Goal: Information Seeking & Learning: Learn about a topic

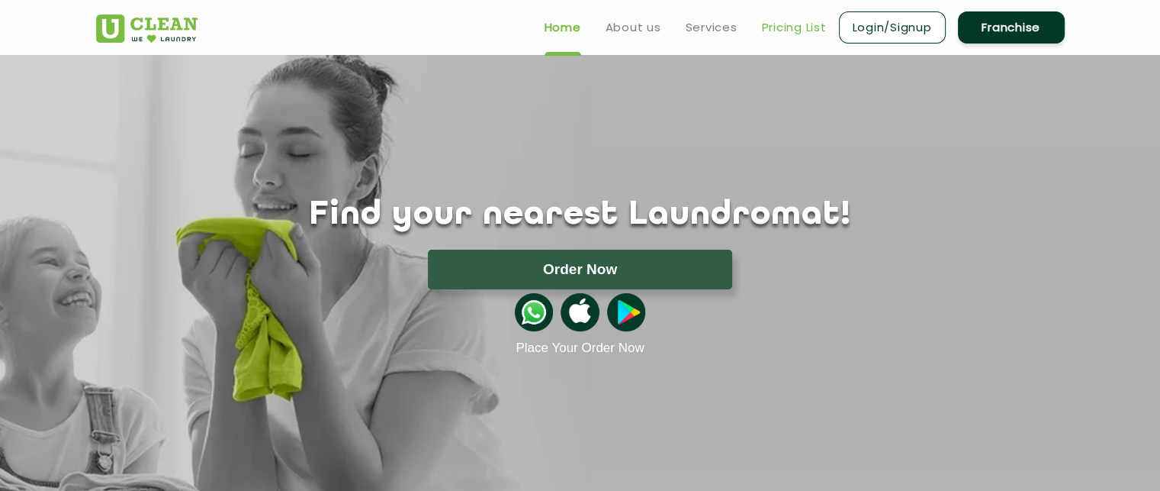
click at [770, 27] on link "Pricing List" at bounding box center [794, 27] width 65 height 18
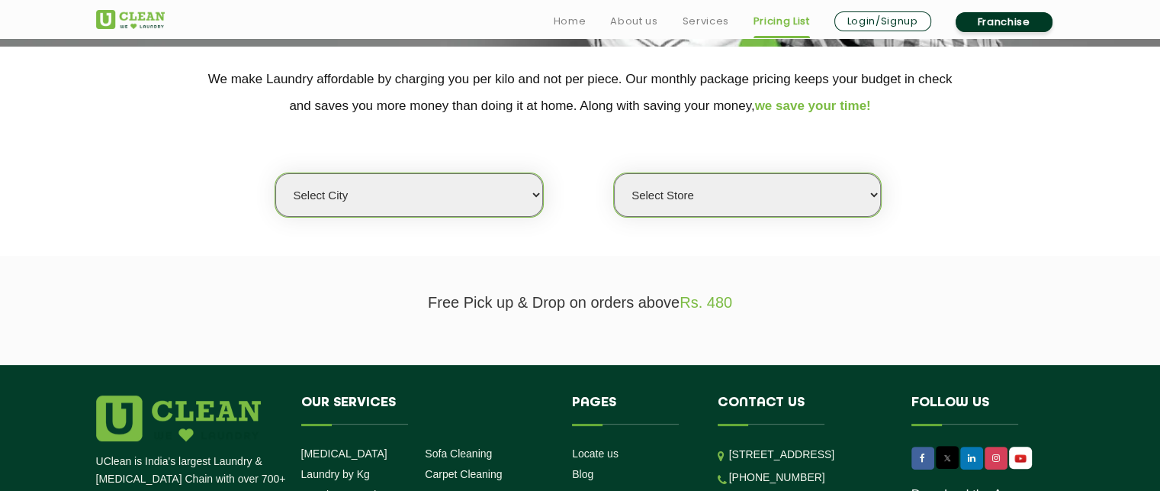
scroll to position [314, 0]
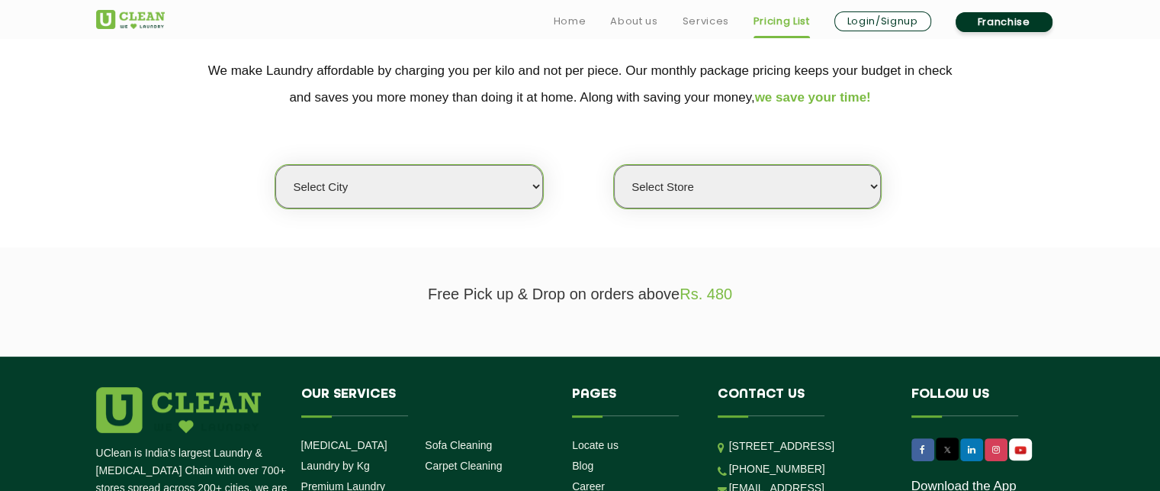
click at [434, 206] on select "Select city [GEOGRAPHIC_DATA] [GEOGRAPHIC_DATA] [GEOGRAPHIC_DATA] [GEOGRAPHIC_D…" at bounding box center [408, 186] width 267 height 43
select select "41"
click at [275, 165] on select "Select city [GEOGRAPHIC_DATA] [GEOGRAPHIC_DATA] [GEOGRAPHIC_DATA] [GEOGRAPHIC_D…" at bounding box center [408, 186] width 267 height 43
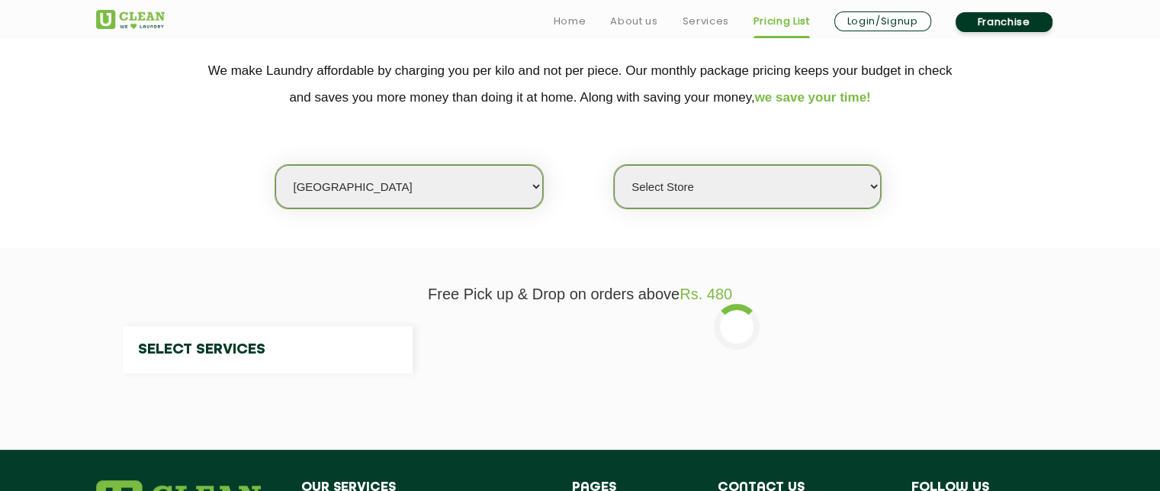
select select "0"
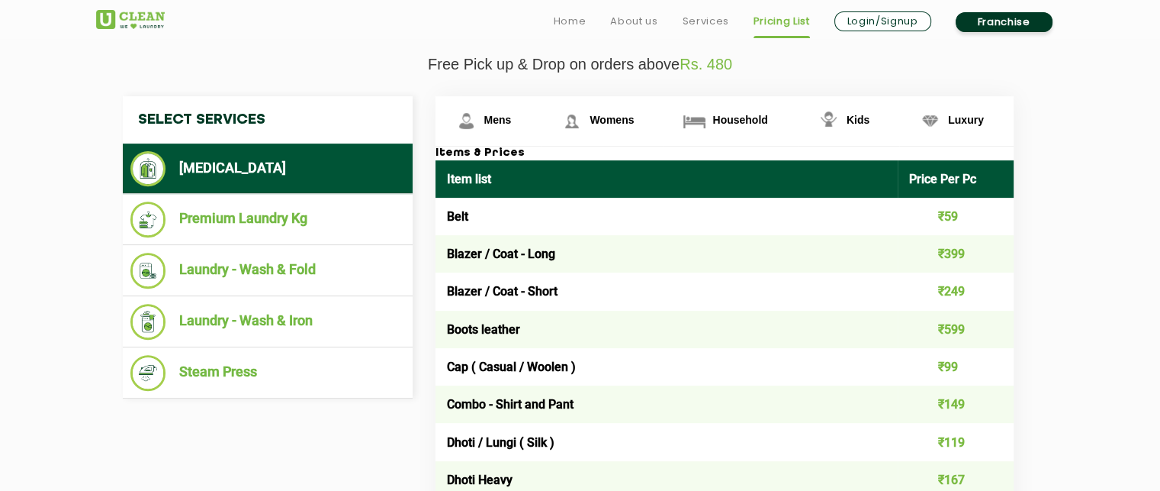
scroll to position [552, 0]
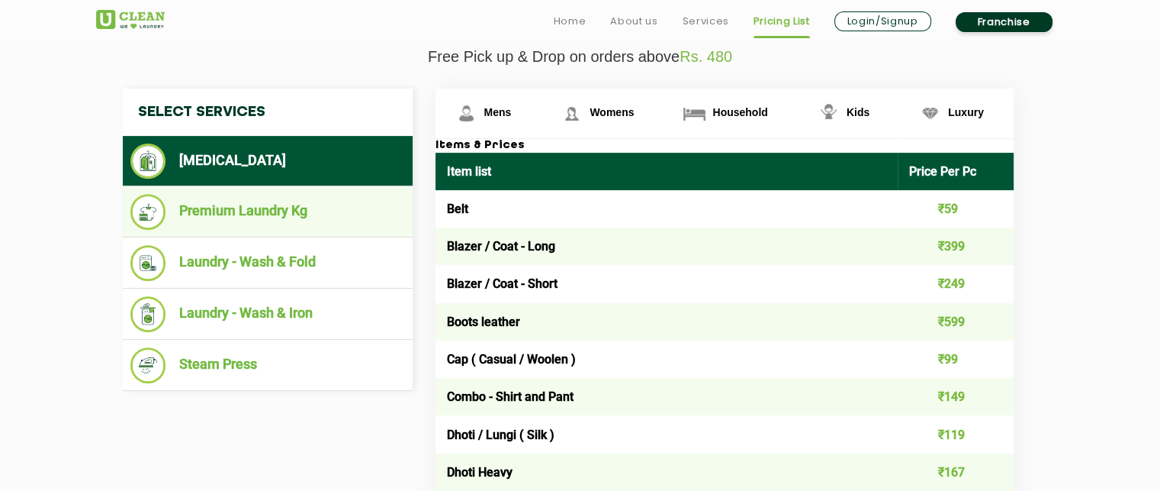
click at [243, 217] on li "Premium Laundry Kg" at bounding box center [267, 212] width 275 height 36
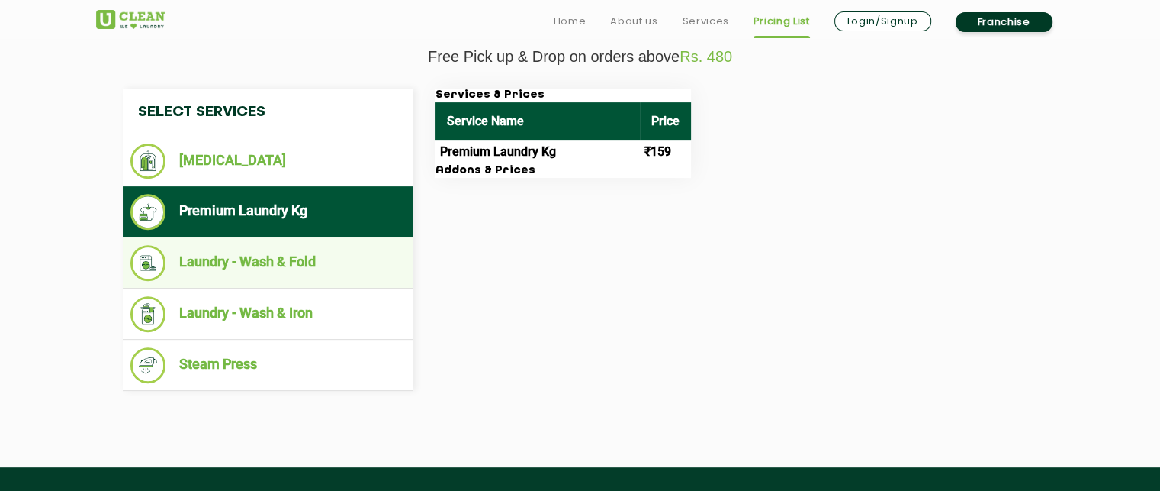
click at [247, 276] on li "Laundry - Wash & Fold" at bounding box center [267, 263] width 275 height 36
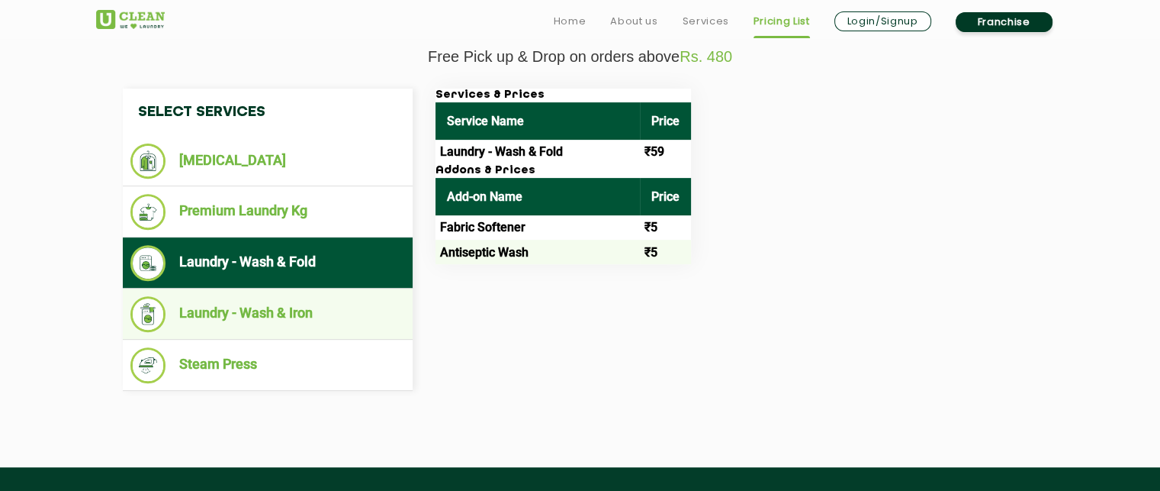
click at [286, 301] on li "Laundry - Wash & Iron" at bounding box center [267, 314] width 275 height 36
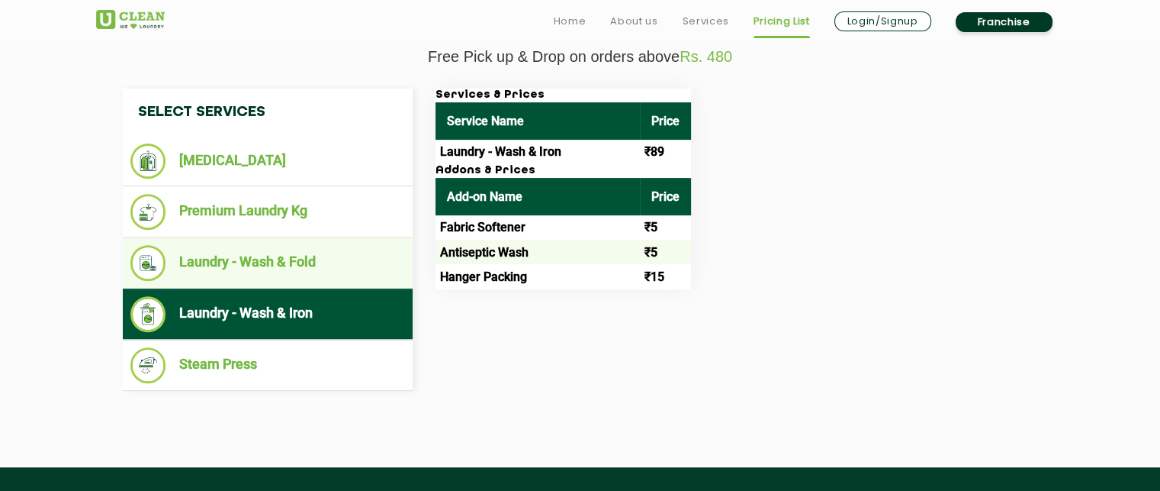
click at [296, 249] on li "Laundry - Wash & Fold" at bounding box center [267, 263] width 275 height 36
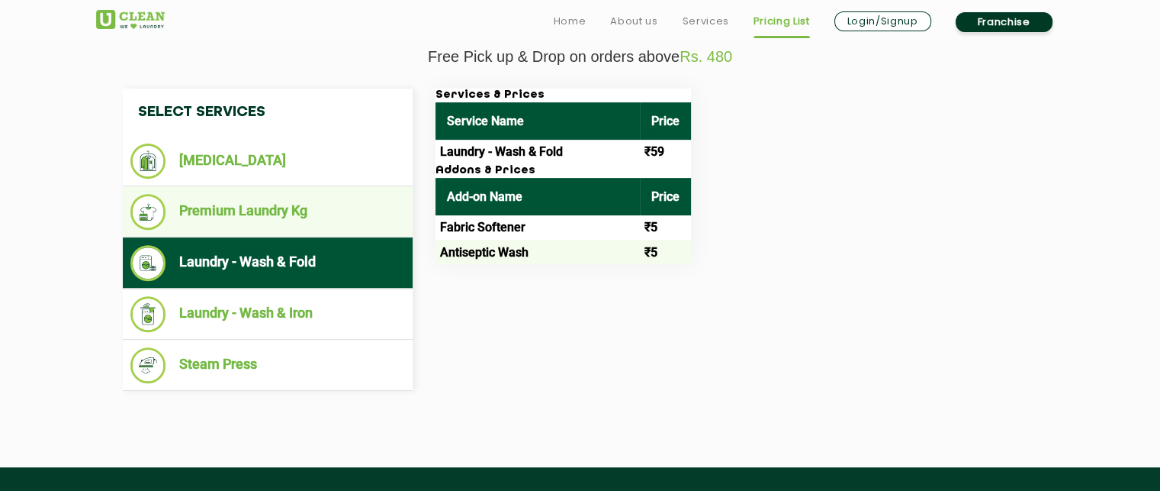
click at [250, 224] on li "Premium Laundry Kg" at bounding box center [267, 212] width 275 height 36
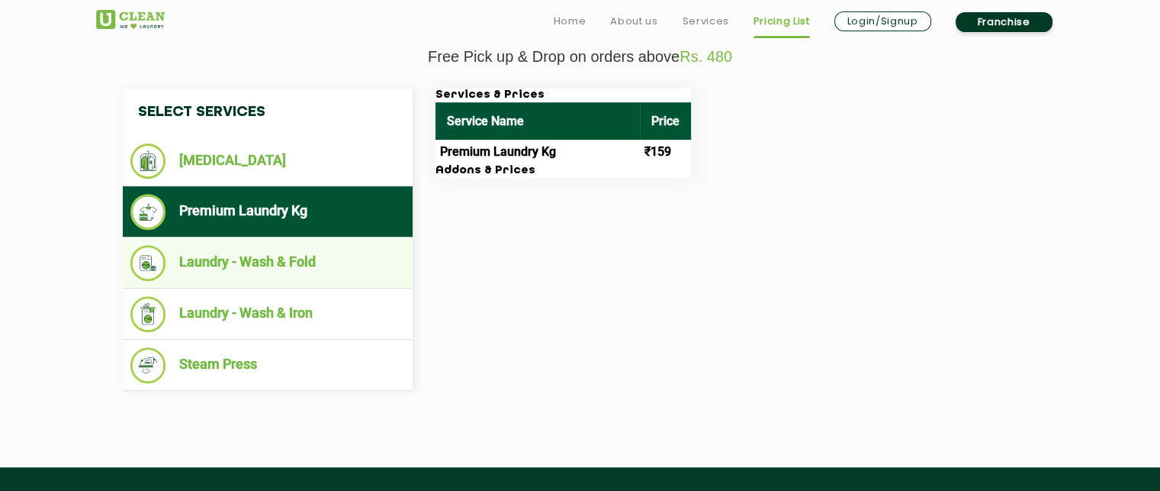
click at [287, 260] on li "Laundry - Wash & Fold" at bounding box center [267, 263] width 275 height 36
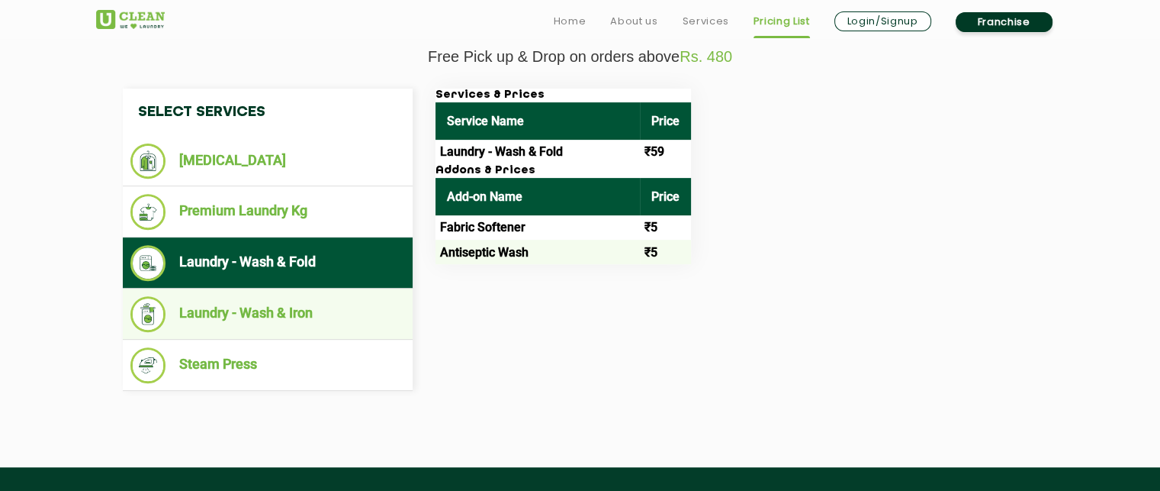
click at [306, 305] on li "Laundry - Wash & Iron" at bounding box center [267, 314] width 275 height 36
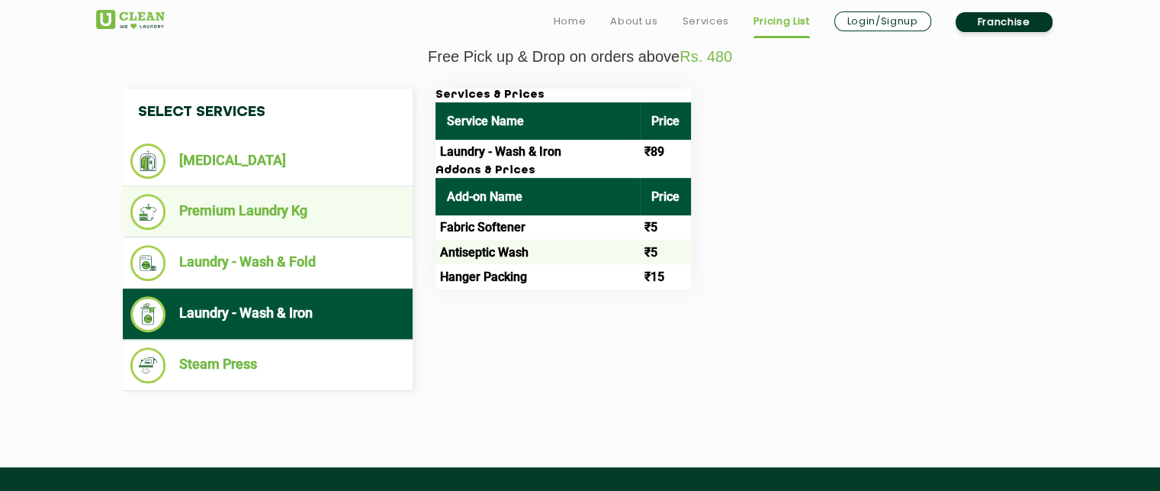
click at [269, 202] on li "Premium Laundry Kg" at bounding box center [267, 212] width 275 height 36
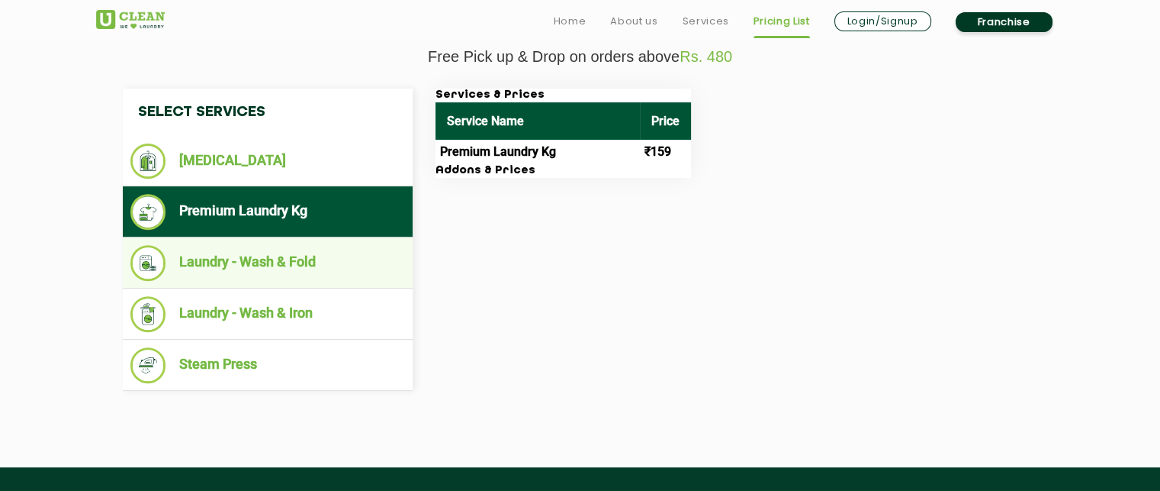
click at [233, 259] on li "Laundry - Wash & Fold" at bounding box center [267, 263] width 275 height 36
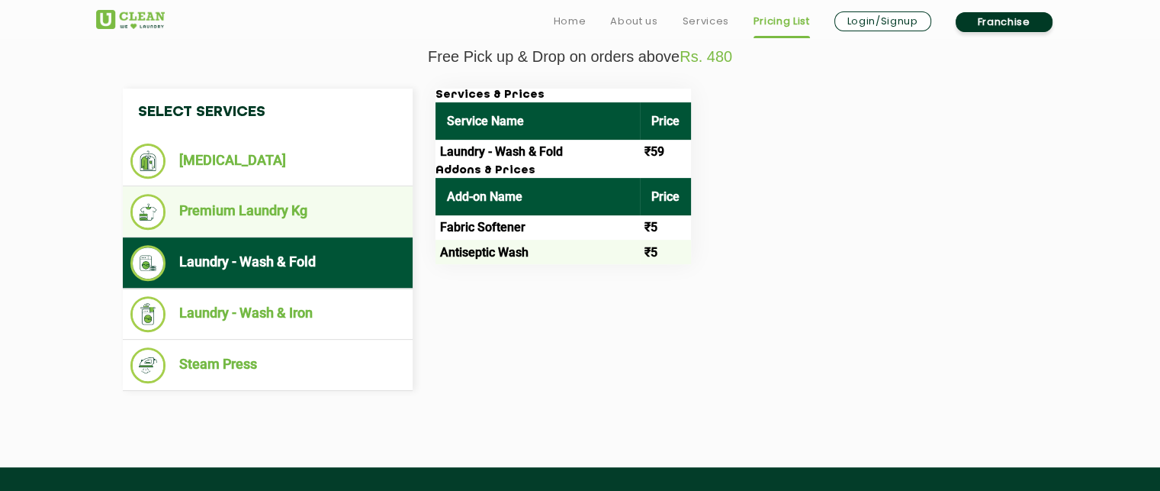
click at [284, 204] on li "Premium Laundry Kg" at bounding box center [267, 212] width 275 height 36
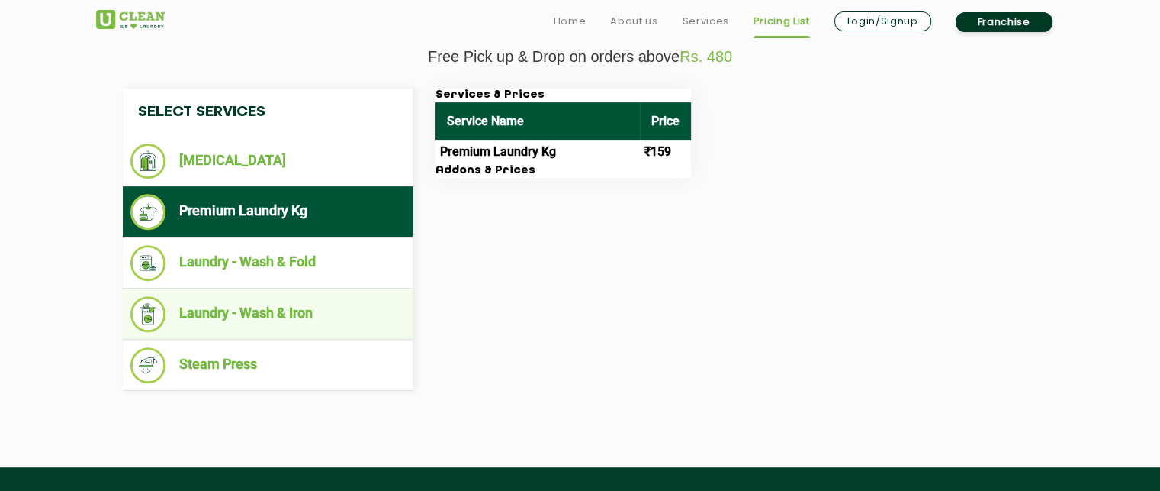
click at [265, 317] on li "Laundry - Wash & Iron" at bounding box center [267, 314] width 275 height 36
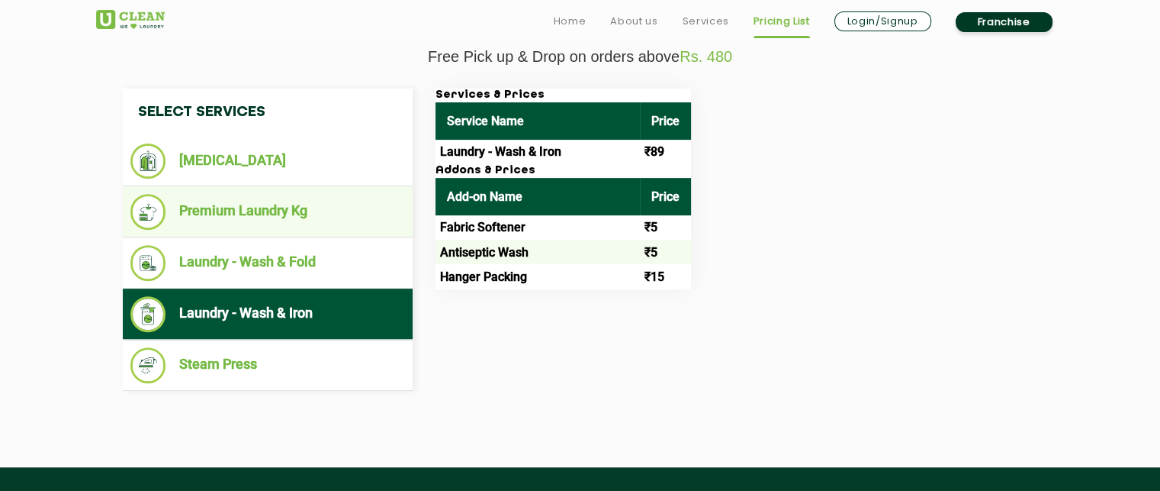
click at [270, 214] on li "Premium Laundry Kg" at bounding box center [267, 212] width 275 height 36
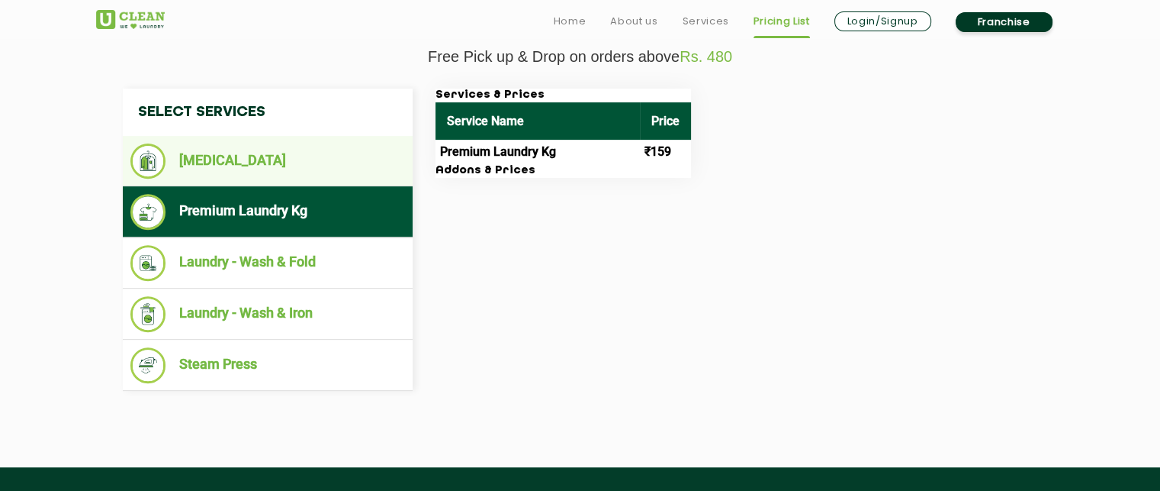
click at [275, 158] on li "[MEDICAL_DATA]" at bounding box center [267, 160] width 275 height 35
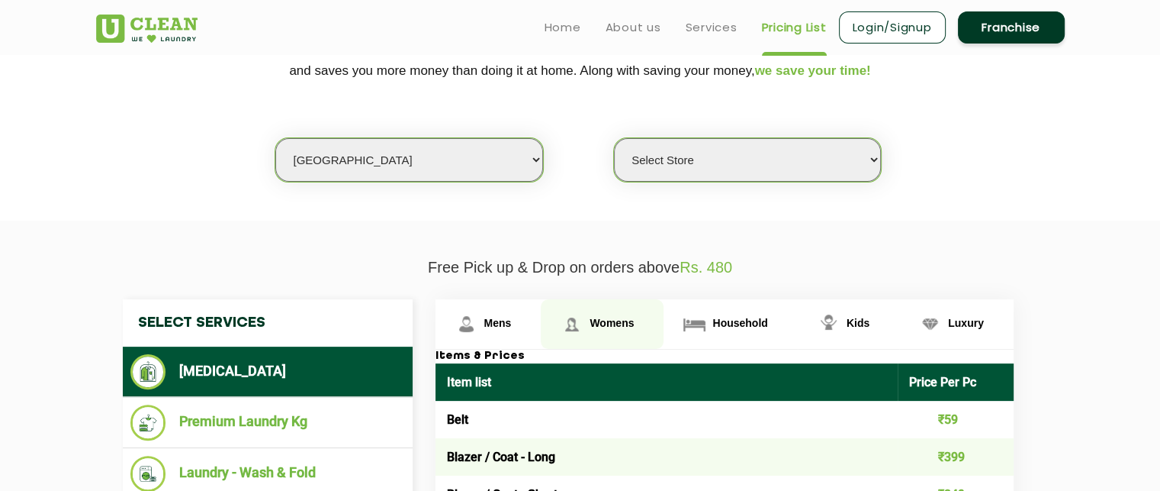
scroll to position [339, 0]
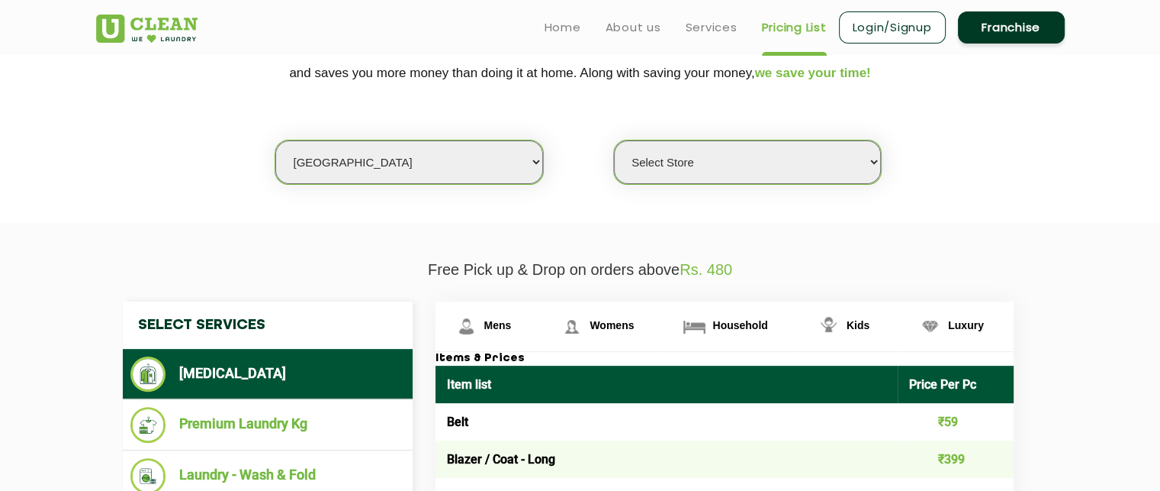
click at [510, 159] on select "Select city [GEOGRAPHIC_DATA] [GEOGRAPHIC_DATA] [GEOGRAPHIC_DATA] [GEOGRAPHIC_D…" at bounding box center [408, 161] width 267 height 43
select select "16"
click at [275, 140] on select "Select city [GEOGRAPHIC_DATA] [GEOGRAPHIC_DATA] [GEOGRAPHIC_DATA] [GEOGRAPHIC_D…" at bounding box center [408, 161] width 267 height 43
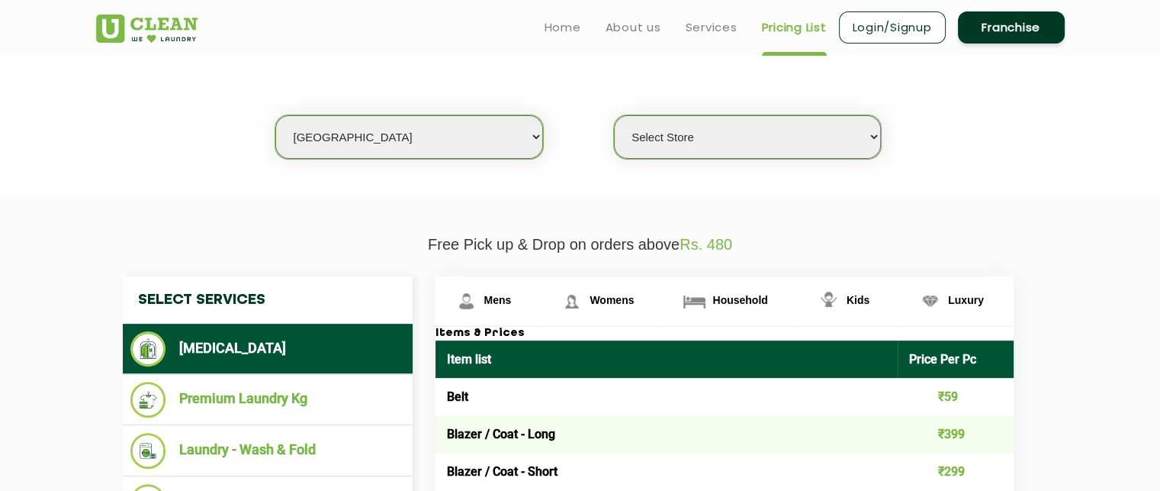
scroll to position [325, 0]
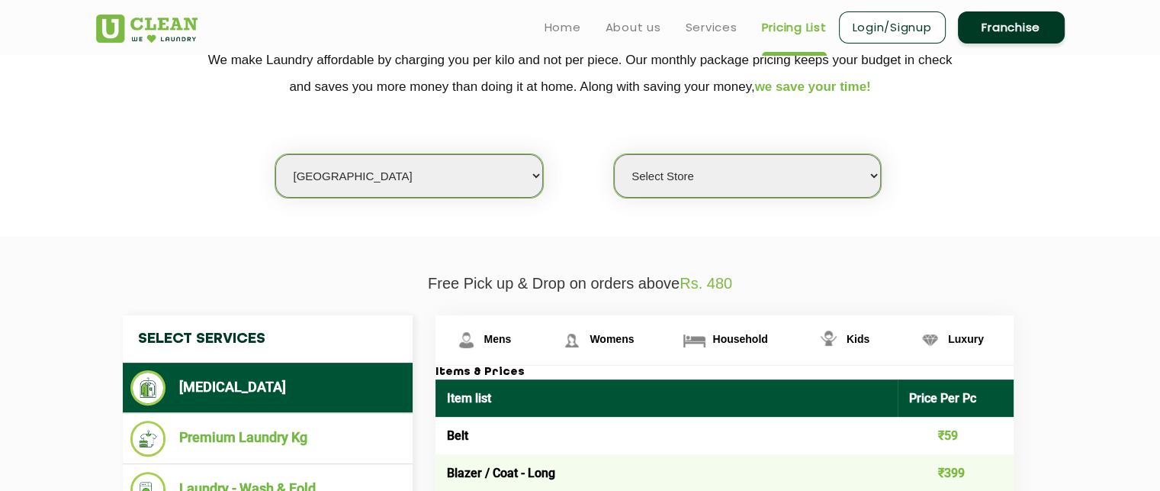
click at [814, 168] on select "Select Store UClean Deonar UClean LBS Marg UClean Chembur UClean Worli UClean […" at bounding box center [747, 175] width 267 height 43
select select "390"
click at [614, 154] on select "Select Store UClean Deonar UClean LBS Marg UClean Chembur UClean Worli UClean […" at bounding box center [747, 175] width 267 height 43
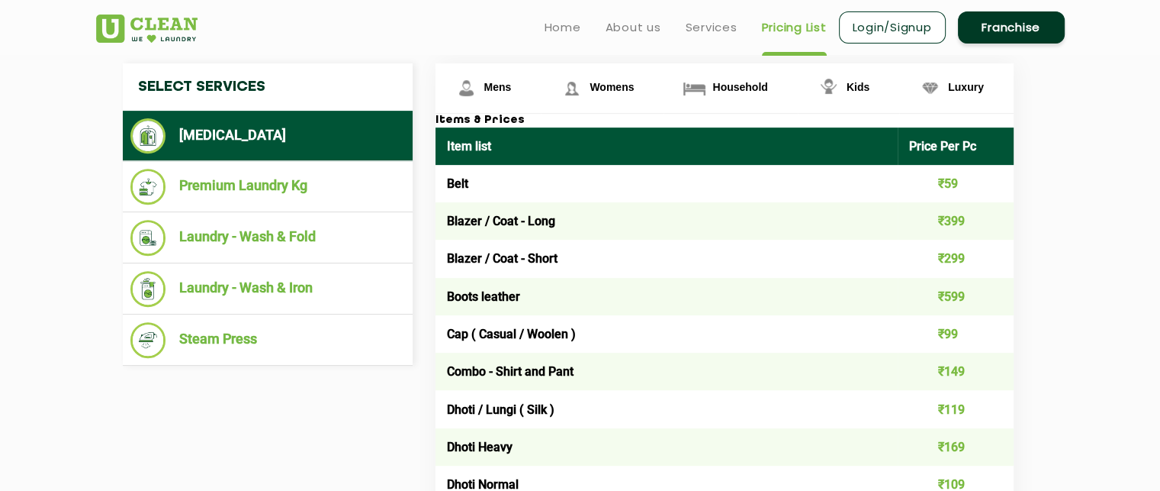
scroll to position [576, 0]
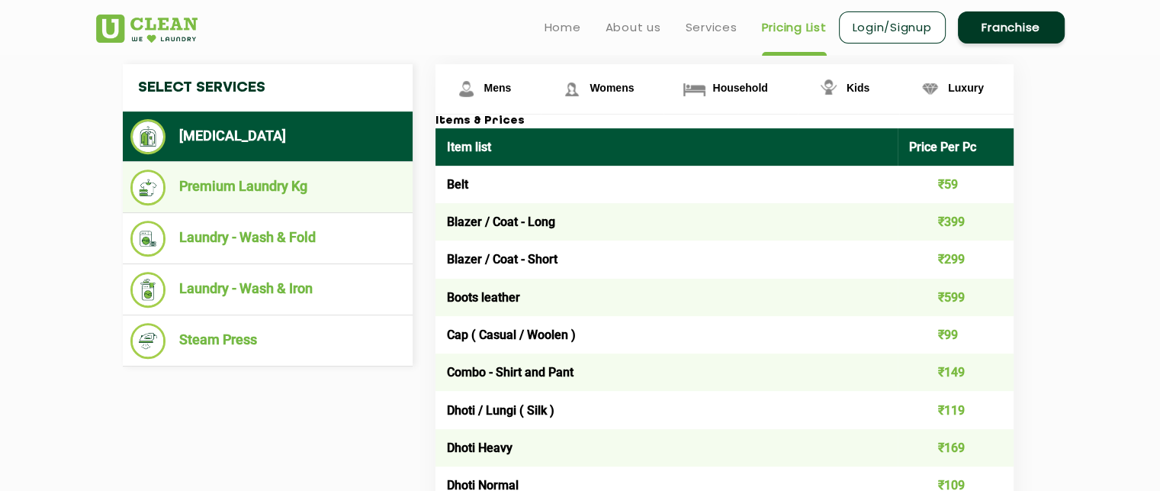
click at [308, 190] on li "Premium Laundry Kg" at bounding box center [267, 187] width 275 height 36
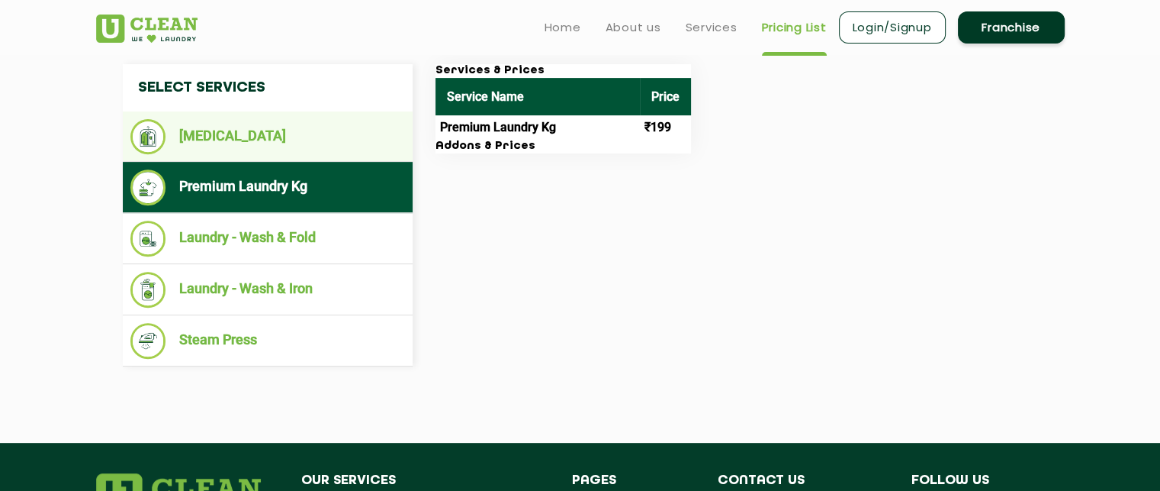
click at [256, 137] on li "[MEDICAL_DATA]" at bounding box center [267, 136] width 275 height 35
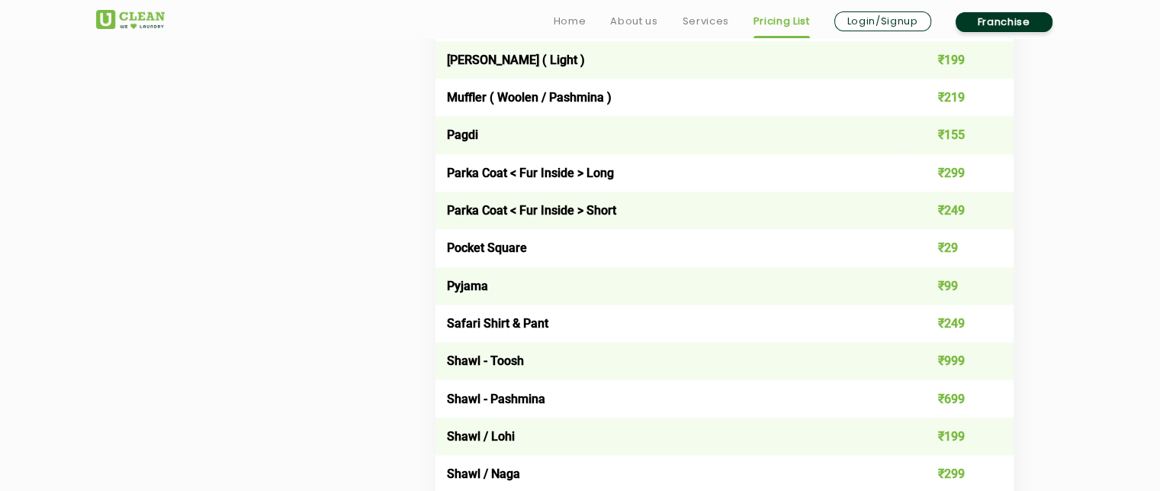
scroll to position [1796, 0]
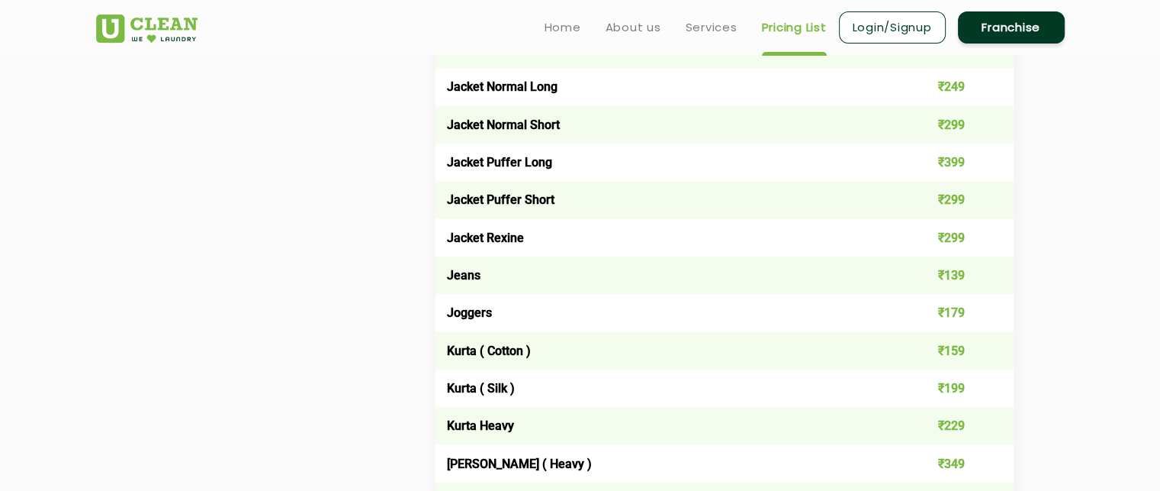
click at [985, 320] on td "₹179" at bounding box center [956, 312] width 116 height 37
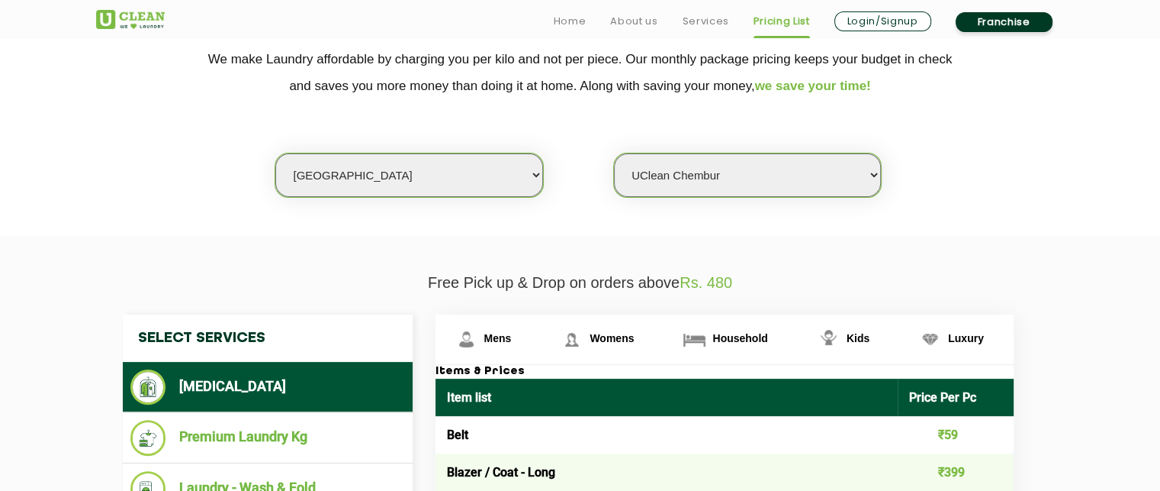
scroll to position [329, 0]
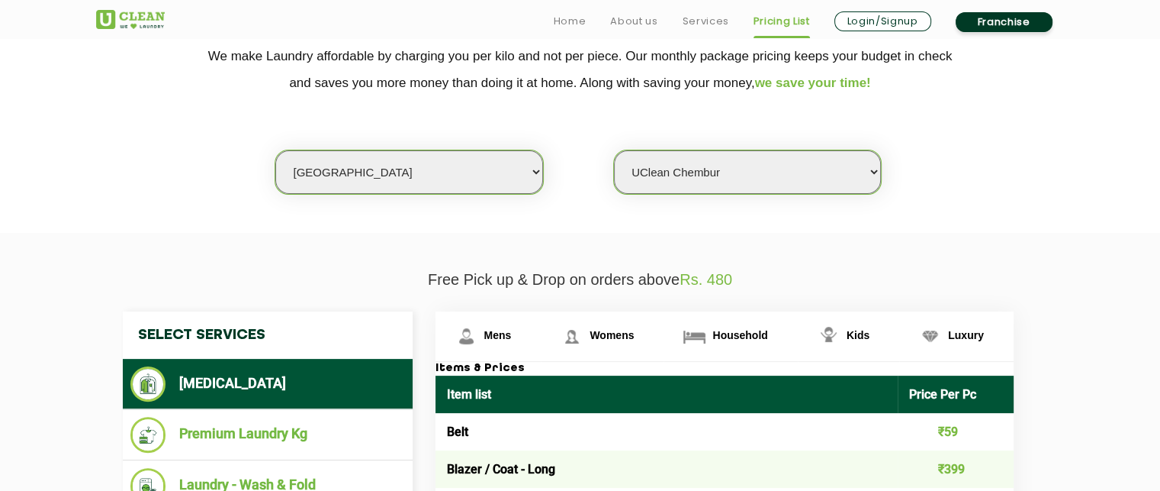
click at [1060, 281] on p "Free Pick up & Drop on orders above Rs. 480" at bounding box center [580, 280] width 969 height 18
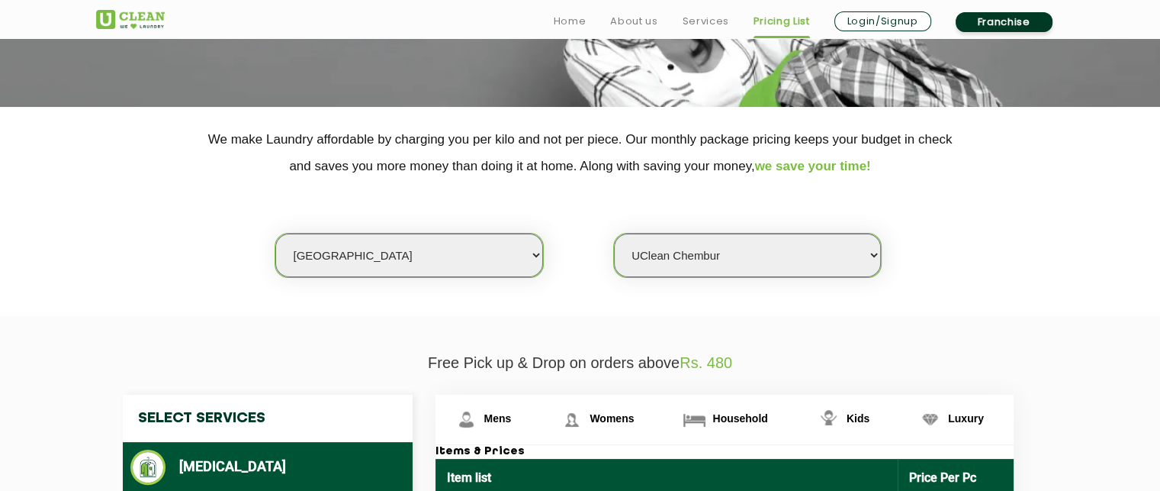
scroll to position [314, 0]
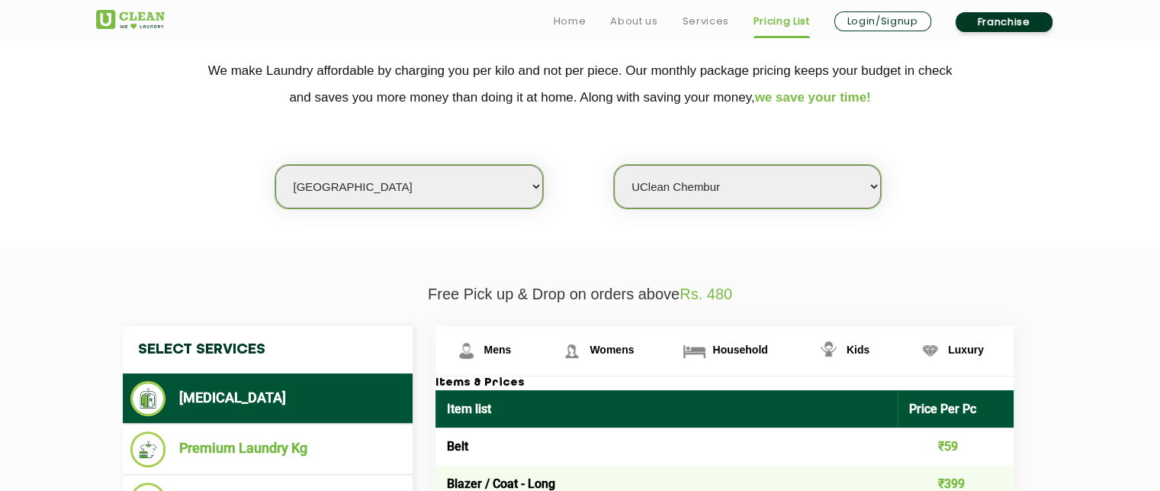
click at [465, 180] on select "Select city [GEOGRAPHIC_DATA] [GEOGRAPHIC_DATA] [GEOGRAPHIC_DATA] [GEOGRAPHIC_D…" at bounding box center [408, 186] width 267 height 43
select select "41"
click at [275, 165] on select "Select city [GEOGRAPHIC_DATA] [GEOGRAPHIC_DATA] [GEOGRAPHIC_DATA] [GEOGRAPHIC_D…" at bounding box center [408, 186] width 267 height 43
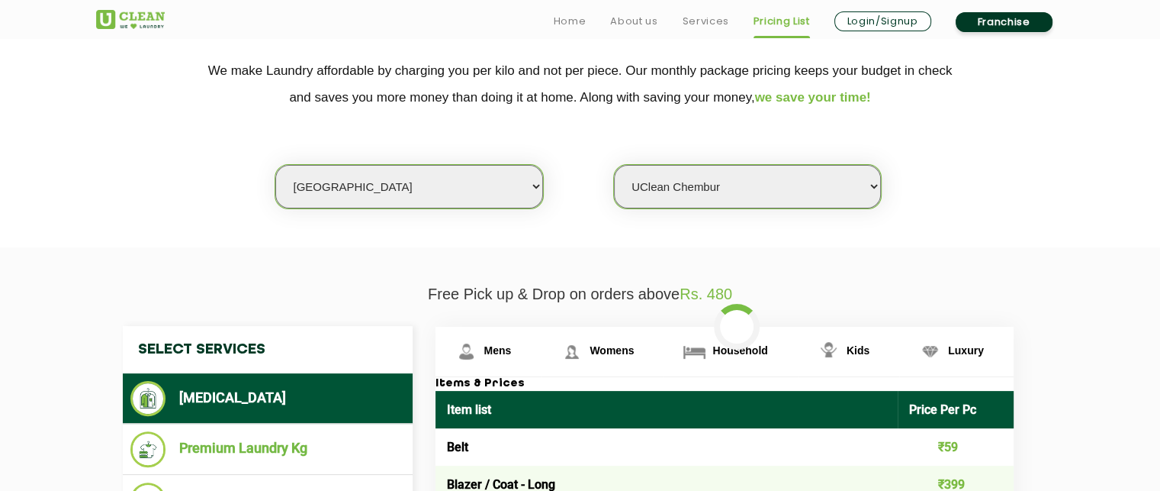
select select "0"
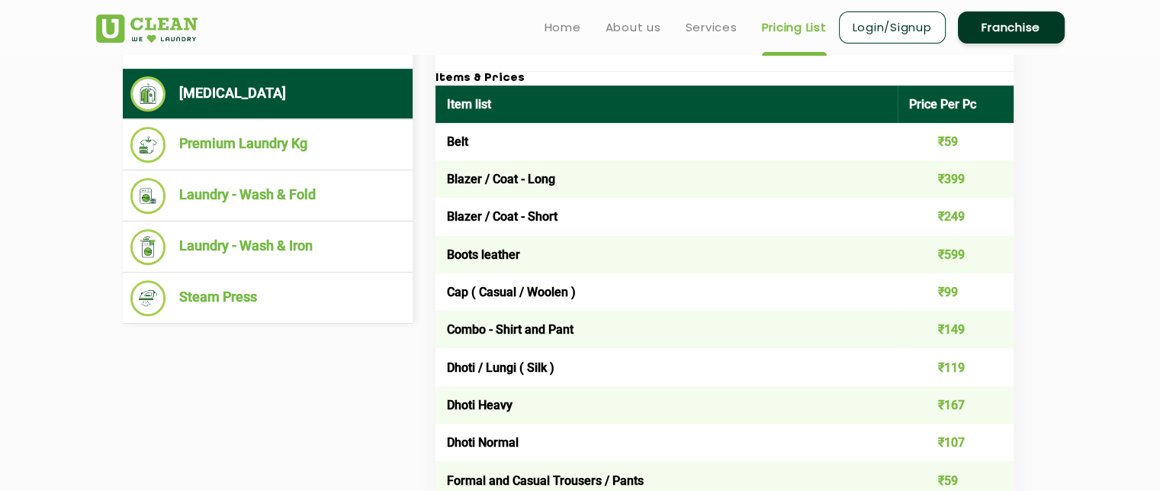
scroll to position [616, 0]
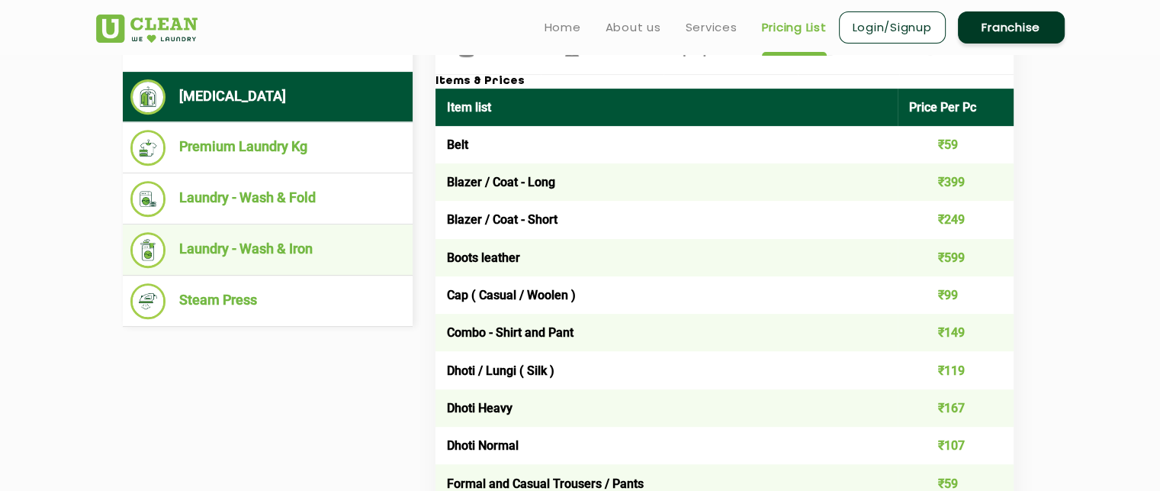
click at [317, 246] on li "Laundry - Wash & Iron" at bounding box center [267, 250] width 275 height 36
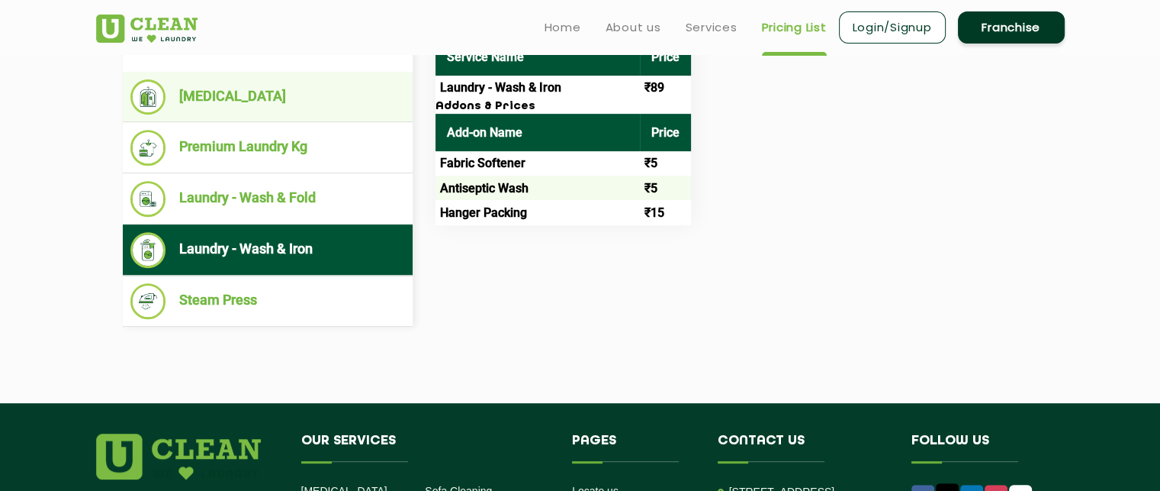
click at [312, 95] on li "[MEDICAL_DATA]" at bounding box center [267, 96] width 275 height 35
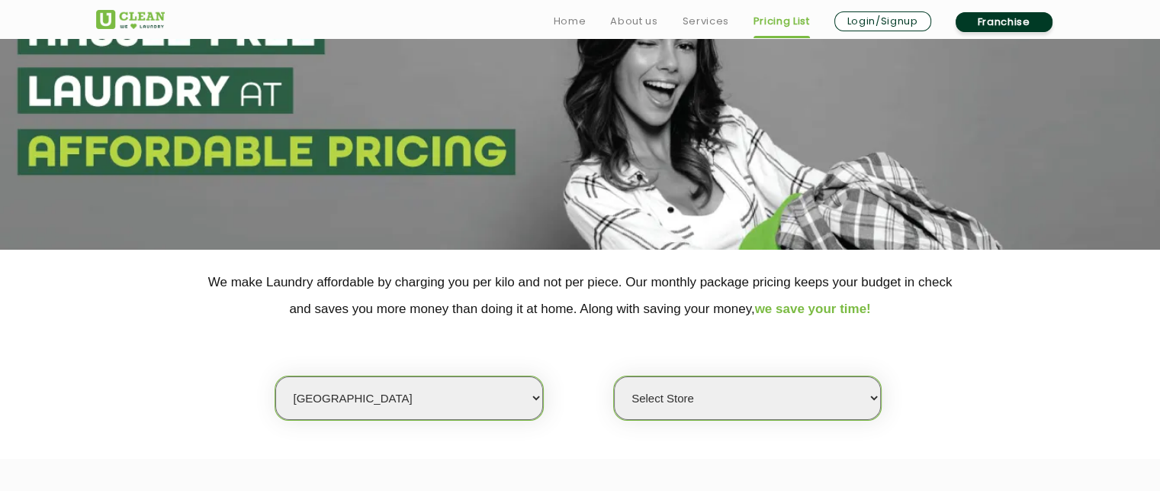
scroll to position [188, 0]
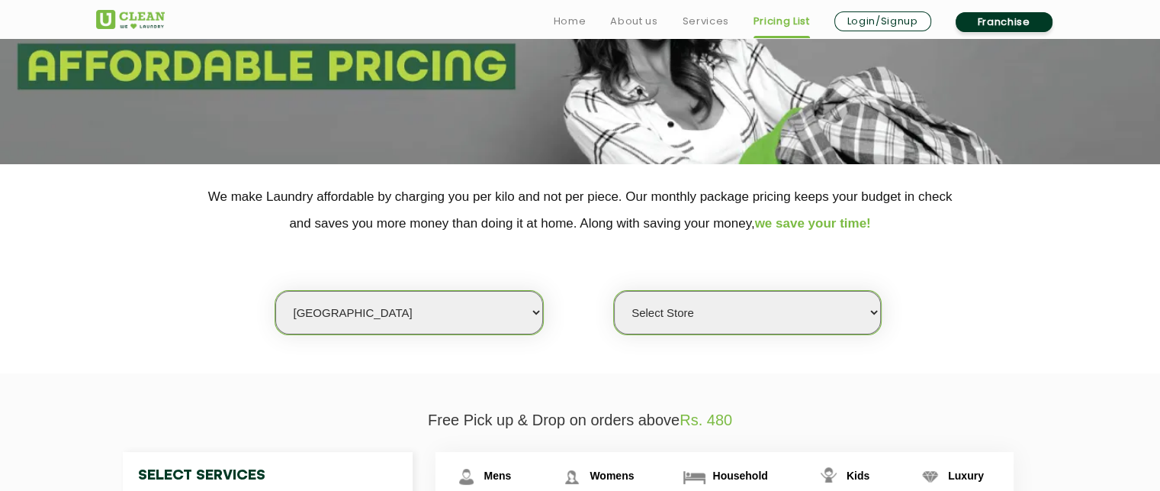
click at [499, 297] on select "Select city [GEOGRAPHIC_DATA] [GEOGRAPHIC_DATA] [GEOGRAPHIC_DATA] [GEOGRAPHIC_D…" at bounding box center [408, 312] width 267 height 43
select select "172"
click at [275, 291] on select "Select city [GEOGRAPHIC_DATA] [GEOGRAPHIC_DATA] [GEOGRAPHIC_DATA] [GEOGRAPHIC_D…" at bounding box center [408, 312] width 267 height 43
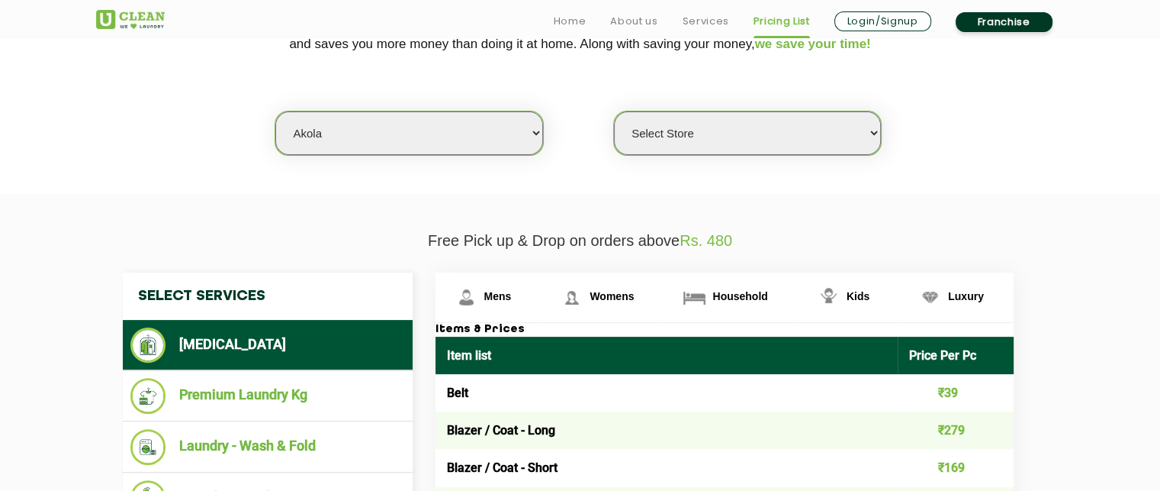
scroll to position [385, 0]
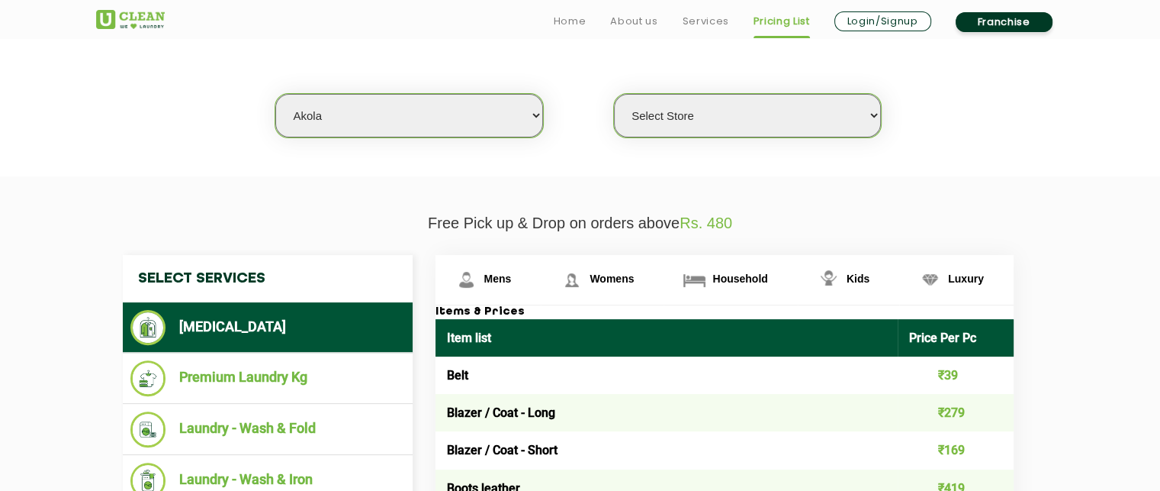
click at [825, 125] on select "Select Store UClean Akola" at bounding box center [747, 115] width 267 height 43
select select "507"
click at [614, 94] on select "Select Store UClean Akola" at bounding box center [747, 115] width 267 height 43
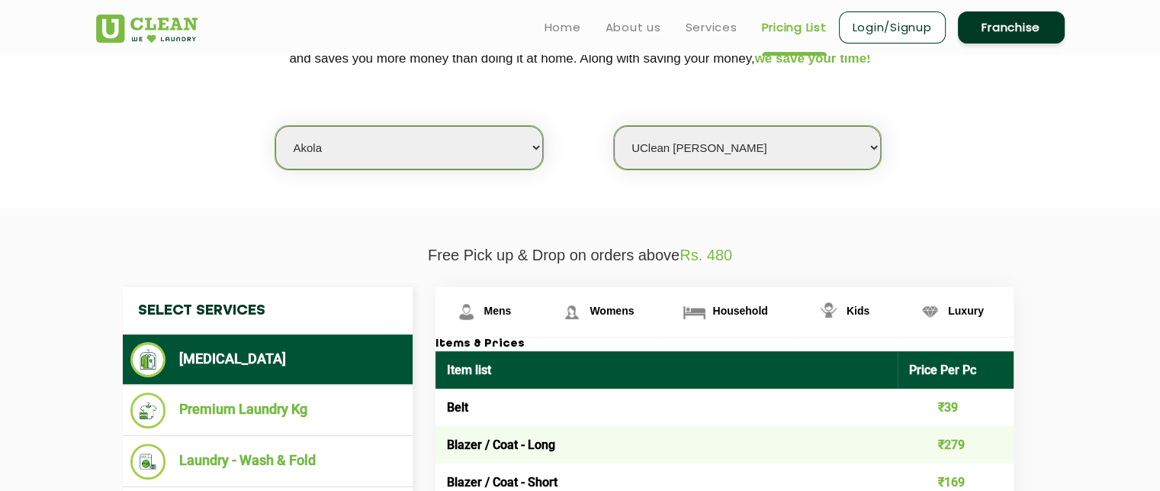
scroll to position [349, 0]
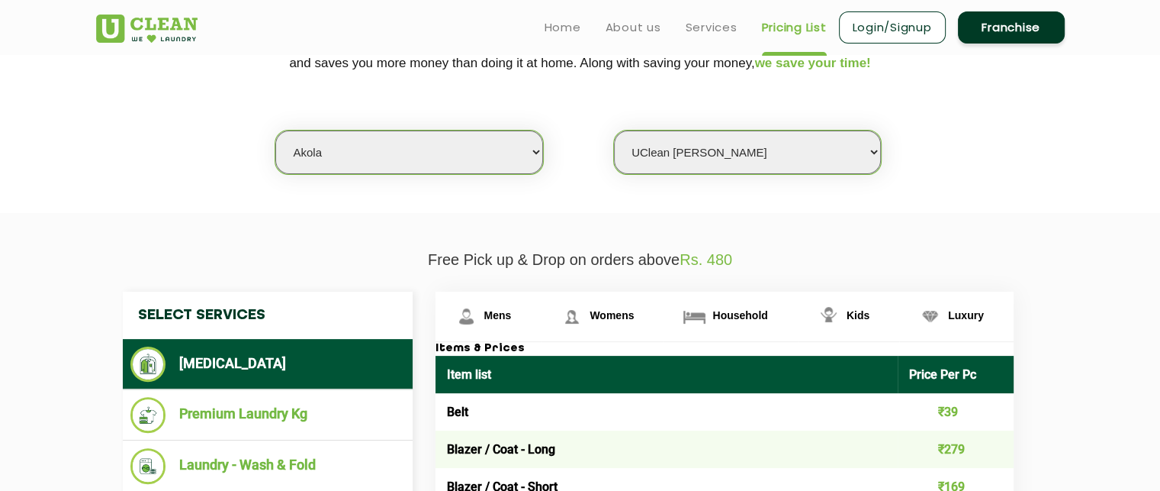
click at [492, 156] on select "Select city [GEOGRAPHIC_DATA] [GEOGRAPHIC_DATA] [GEOGRAPHIC_DATA] [GEOGRAPHIC_D…" at bounding box center [408, 151] width 267 height 43
select select "131"
click at [275, 130] on select "Select city [GEOGRAPHIC_DATA] [GEOGRAPHIC_DATA] [GEOGRAPHIC_DATA] [GEOGRAPHIC_D…" at bounding box center [408, 151] width 267 height 43
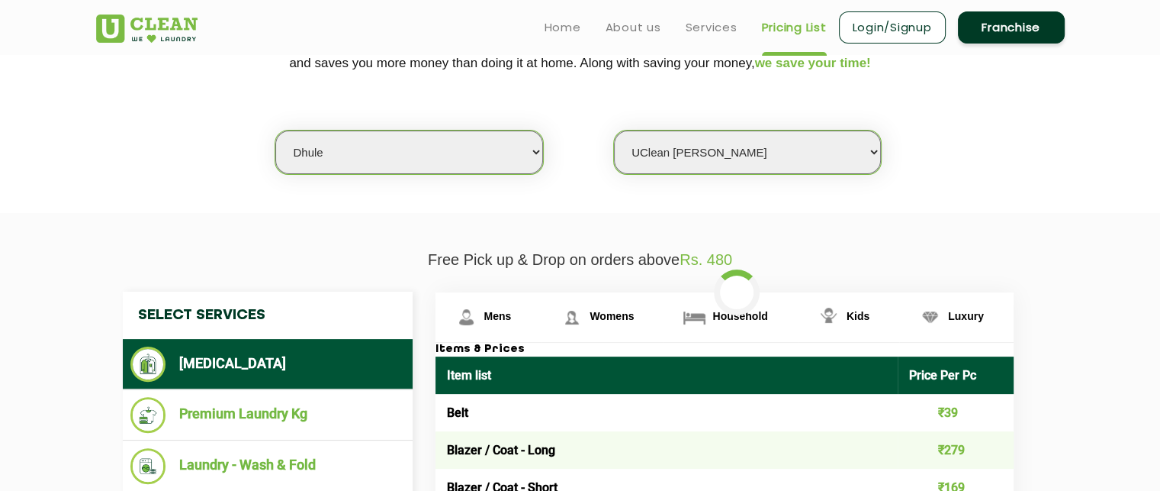
select select "0"
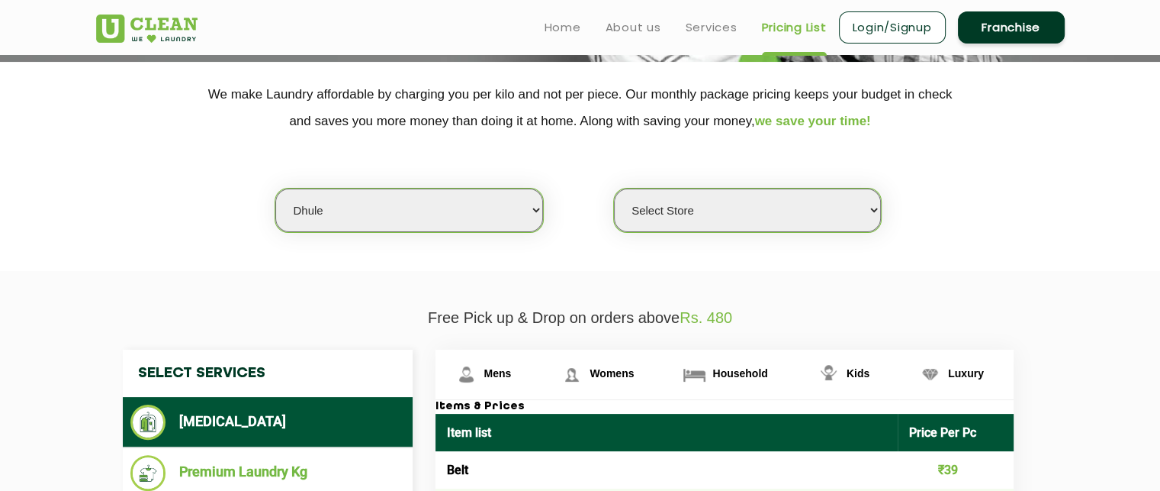
scroll to position [287, 0]
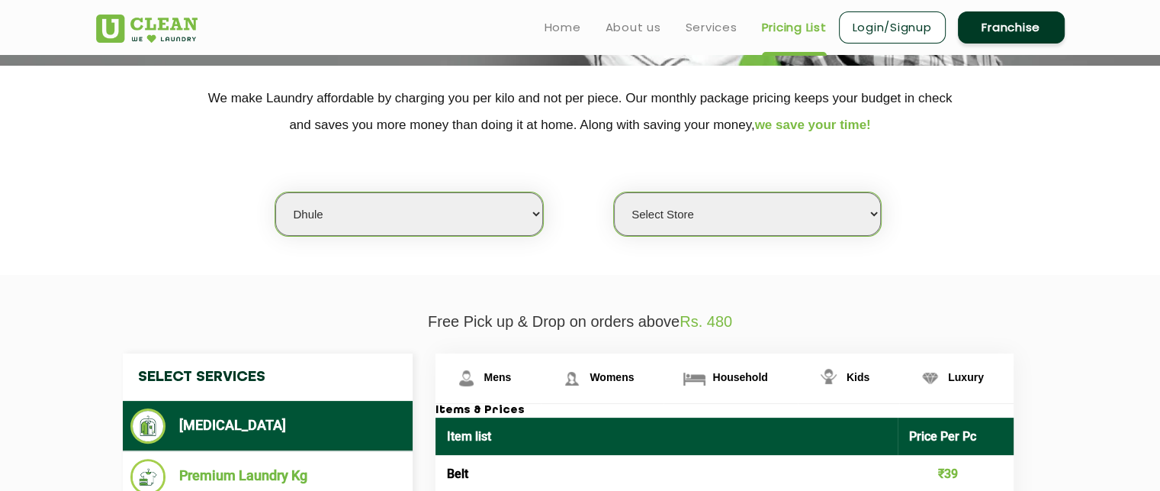
click at [507, 214] on select "Select city [GEOGRAPHIC_DATA] [GEOGRAPHIC_DATA] [GEOGRAPHIC_DATA] [GEOGRAPHIC_D…" at bounding box center [408, 213] width 267 height 43
select select "5"
click at [275, 192] on select "Select city [GEOGRAPHIC_DATA] [GEOGRAPHIC_DATA] [GEOGRAPHIC_DATA] [GEOGRAPHIC_D…" at bounding box center [408, 213] width 267 height 43
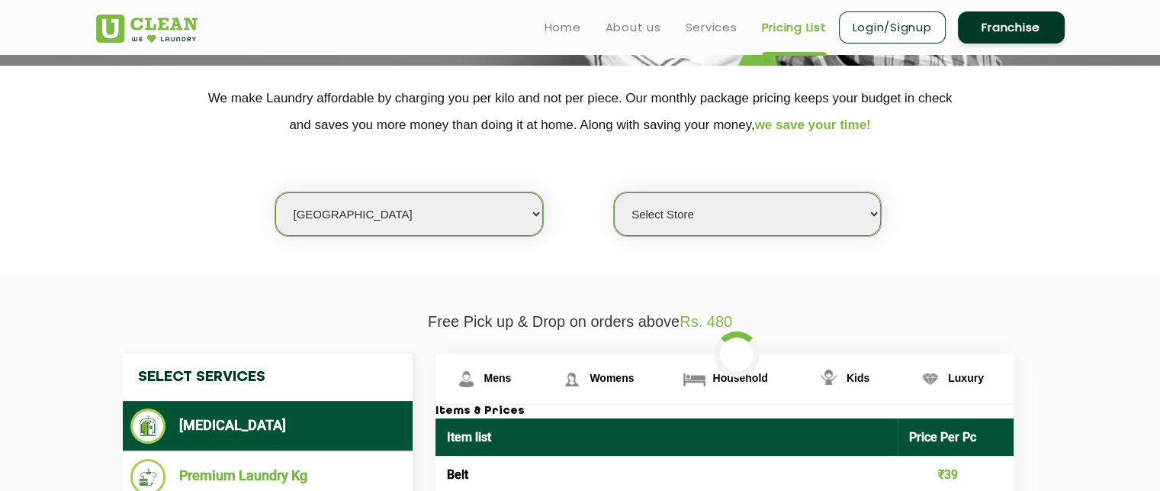
select select "0"
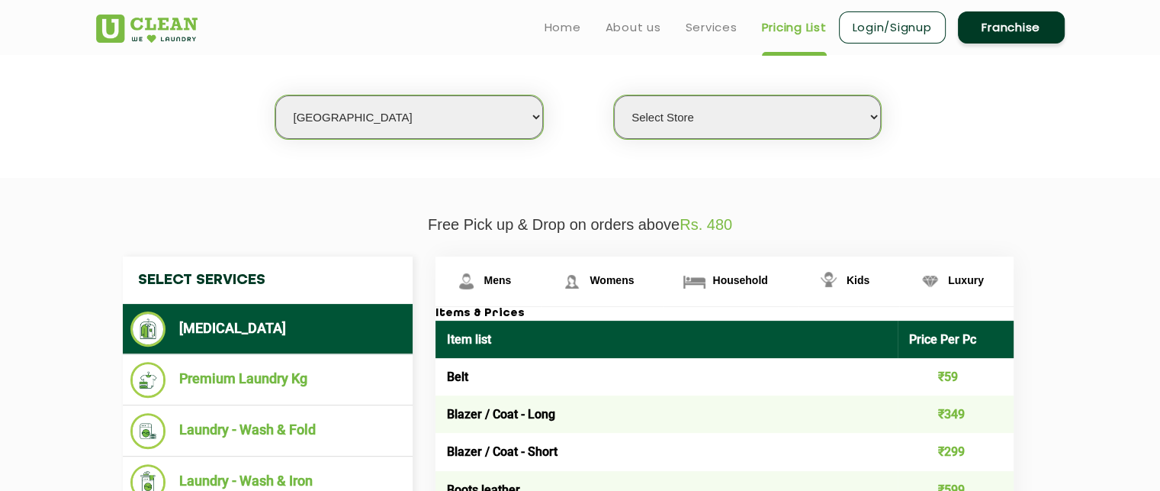
scroll to position [382, 0]
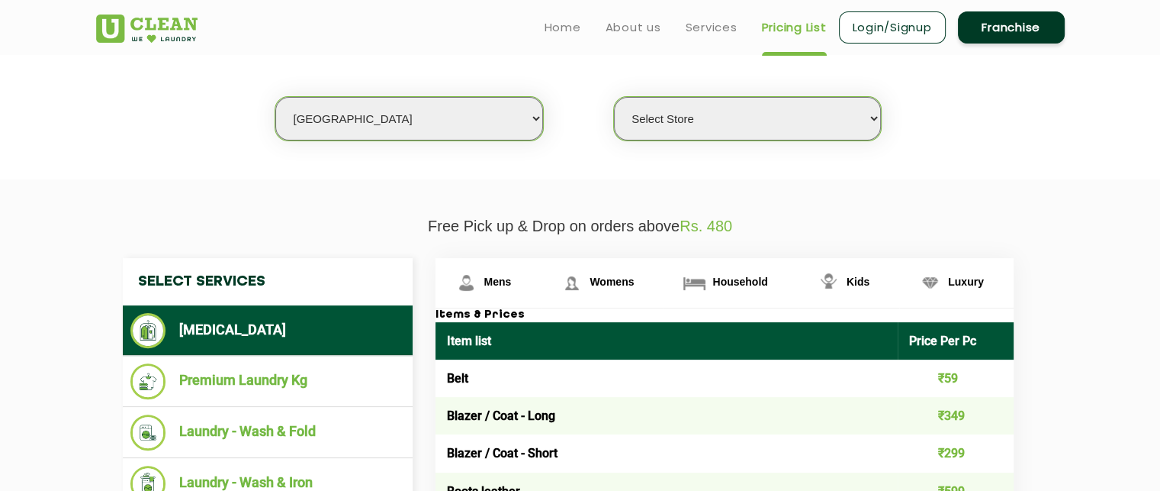
click at [508, 128] on select "Select city [GEOGRAPHIC_DATA] [GEOGRAPHIC_DATA] [GEOGRAPHIC_DATA] [GEOGRAPHIC_D…" at bounding box center [408, 118] width 267 height 43
select select "6"
click at [275, 97] on select "Select city [GEOGRAPHIC_DATA] [GEOGRAPHIC_DATA] [GEOGRAPHIC_DATA] [GEOGRAPHIC_D…" at bounding box center [408, 118] width 267 height 43
select select "0"
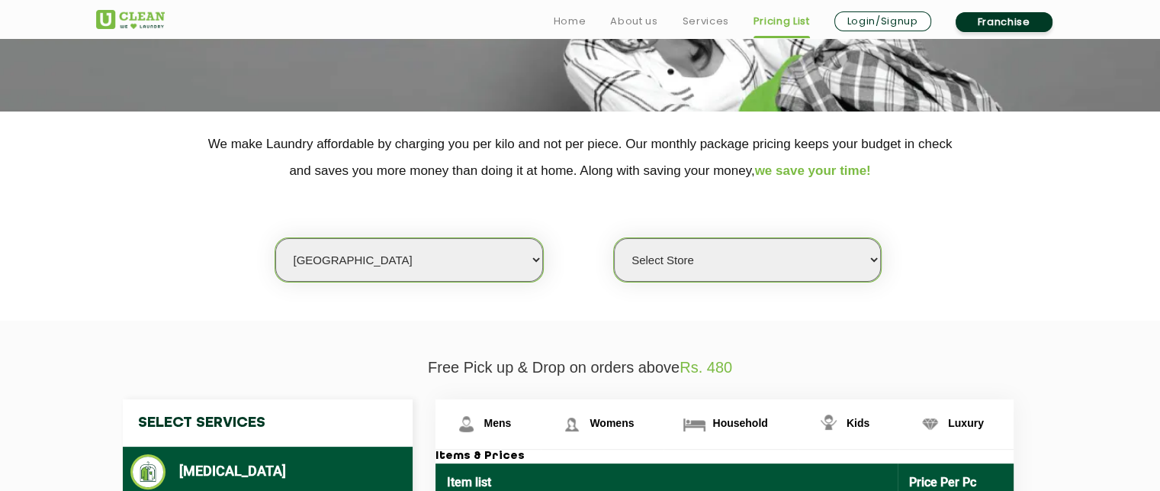
scroll to position [256, 0]
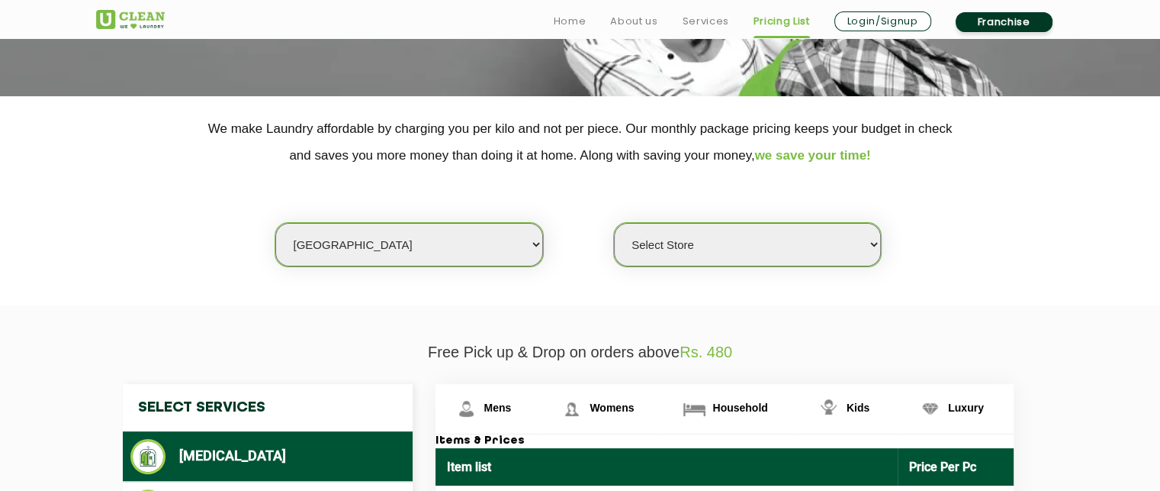
click at [431, 235] on select "Select city [GEOGRAPHIC_DATA] [GEOGRAPHIC_DATA] [GEOGRAPHIC_DATA] [GEOGRAPHIC_D…" at bounding box center [408, 244] width 267 height 43
click at [121, 251] on div "Select city [GEOGRAPHIC_DATA] [GEOGRAPHIC_DATA] [GEOGRAPHIC_DATA] [GEOGRAPHIC_D…" at bounding box center [581, 218] width 992 height 98
